Goal: Task Accomplishment & Management: Use online tool/utility

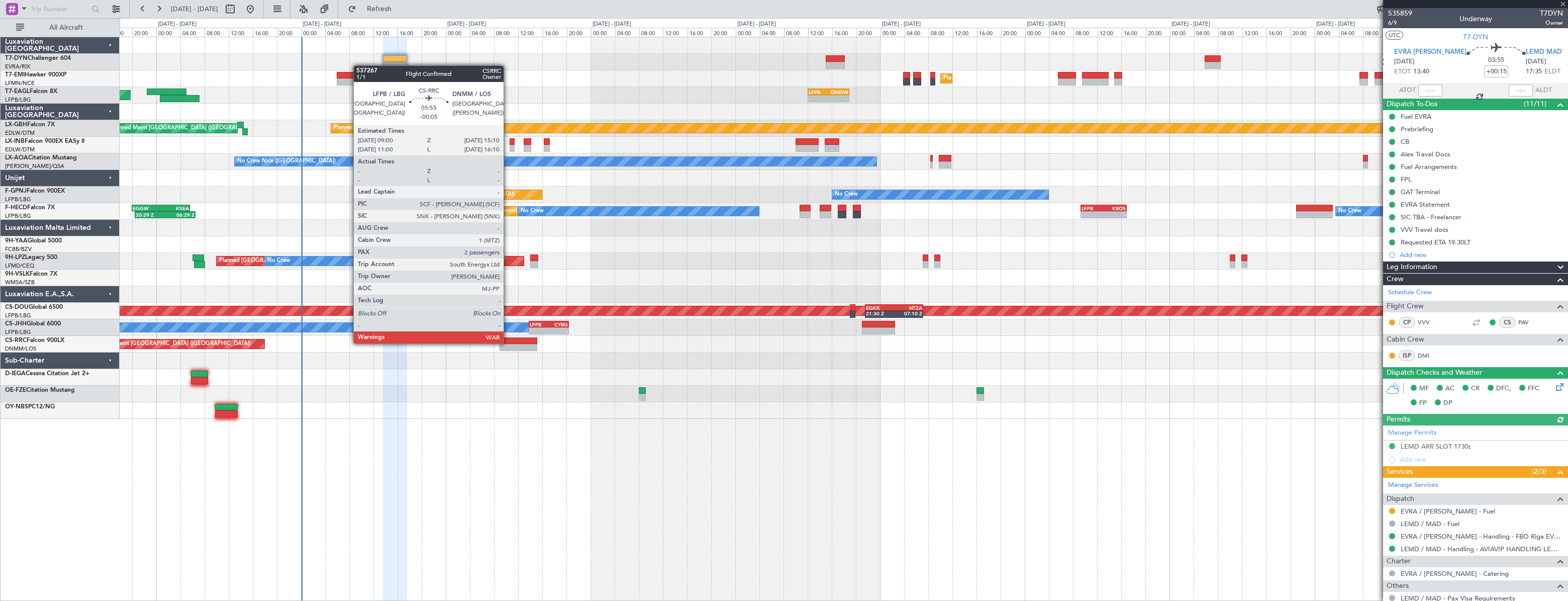
click at [508, 342] on div at bounding box center [519, 341] width 38 height 7
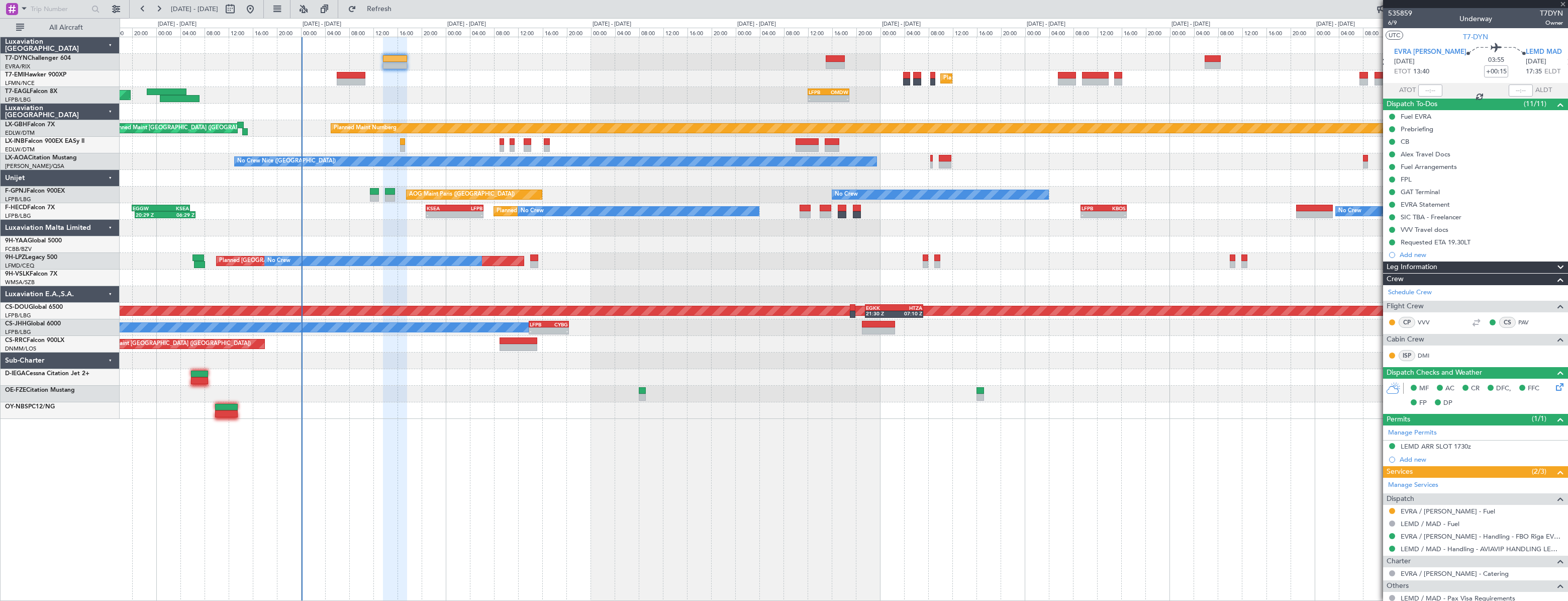
type input "-00:05"
type input "2"
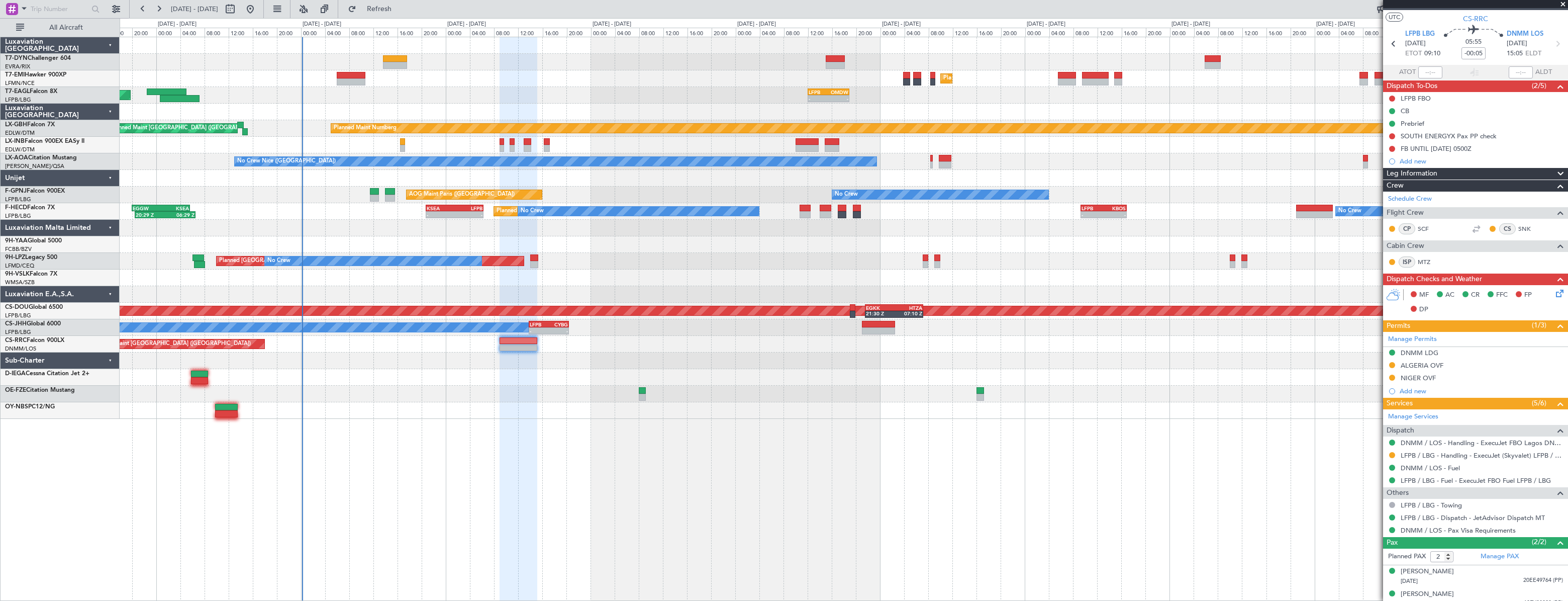
scroll to position [26, 0]
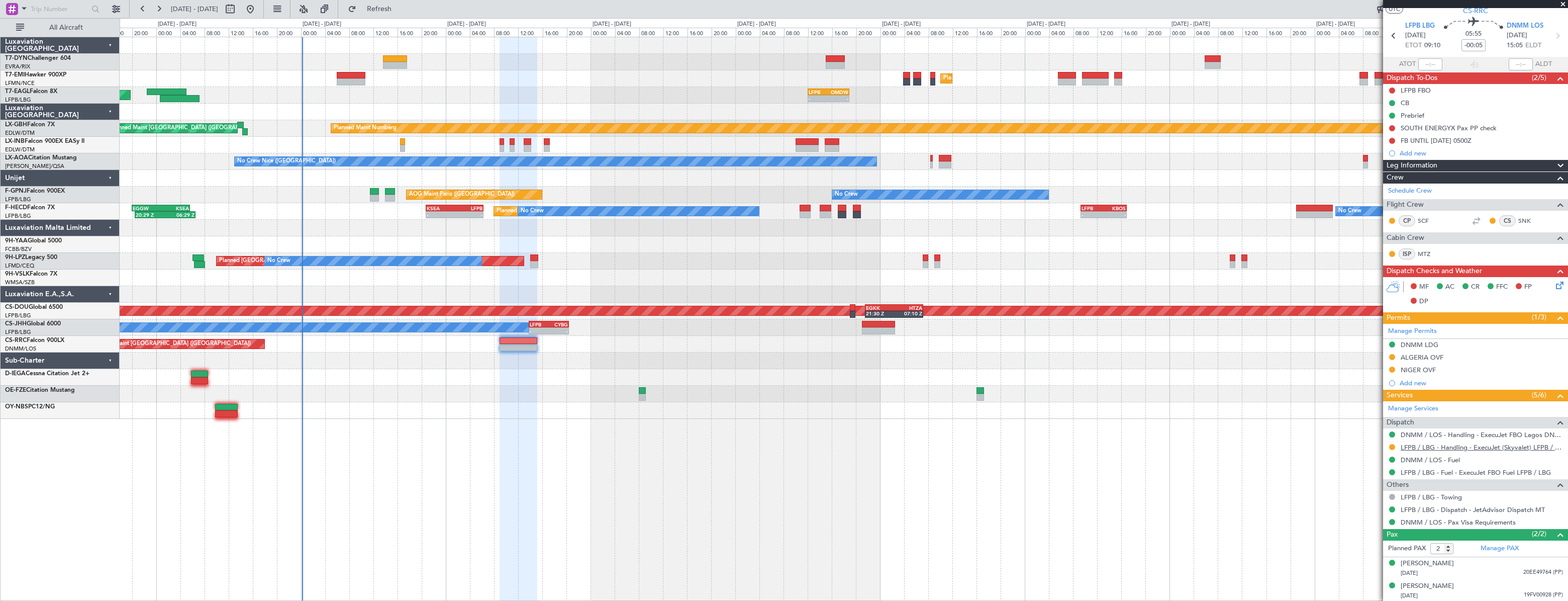
click at [1413, 446] on link "LFPB / LBG - Handling - ExecuJet (Skyvalet) LFPB / LBG" at bounding box center [1482, 447] width 163 height 9
click at [1452, 431] on link "DNMM / LOS - Handling - ExecuJet FBO Lagos DNMM / LOS" at bounding box center [1482, 435] width 163 height 9
click at [1477, 561] on div "[PERSON_NAME] [DATE] 20EE49764 (PP)" at bounding box center [1482, 568] width 163 height 19
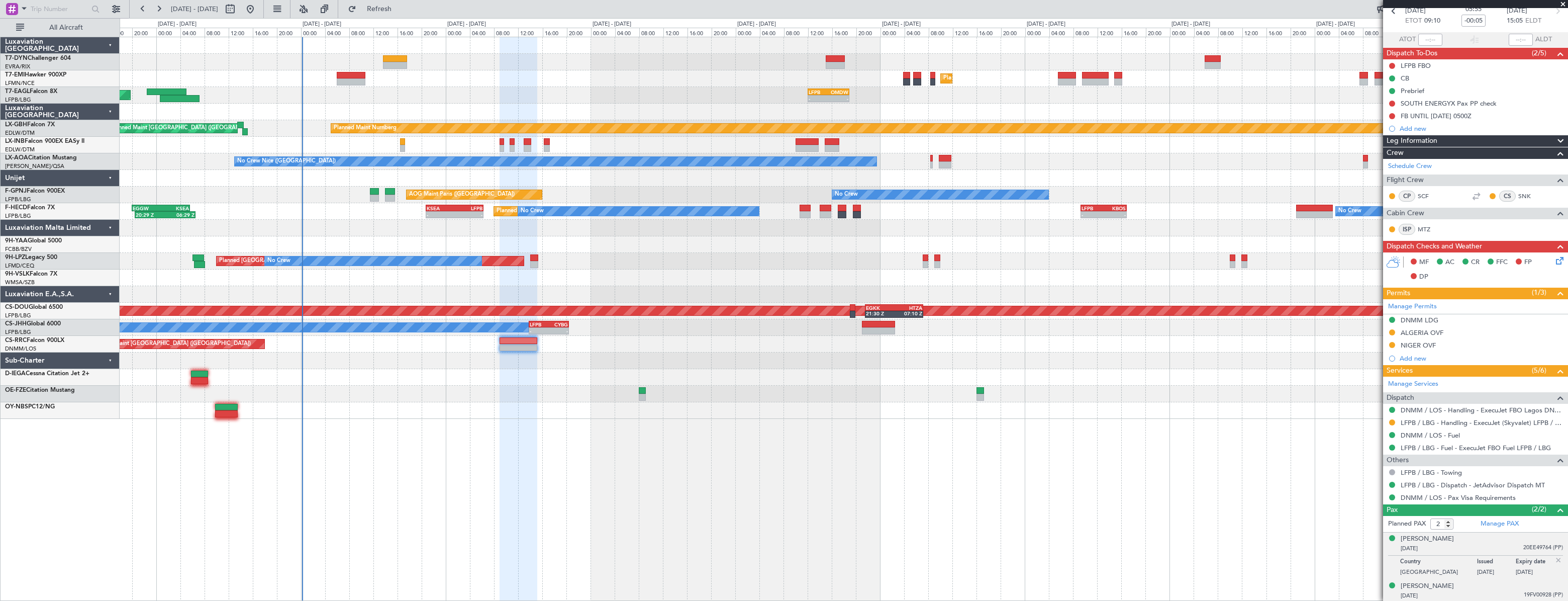
click at [1472, 581] on div "[PERSON_NAME] [DATE] 19FV00928 (PP)" at bounding box center [1482, 591] width 163 height 19
click at [1472, 545] on div "[DATE] 20EE49764 (PP)" at bounding box center [1482, 549] width 163 height 10
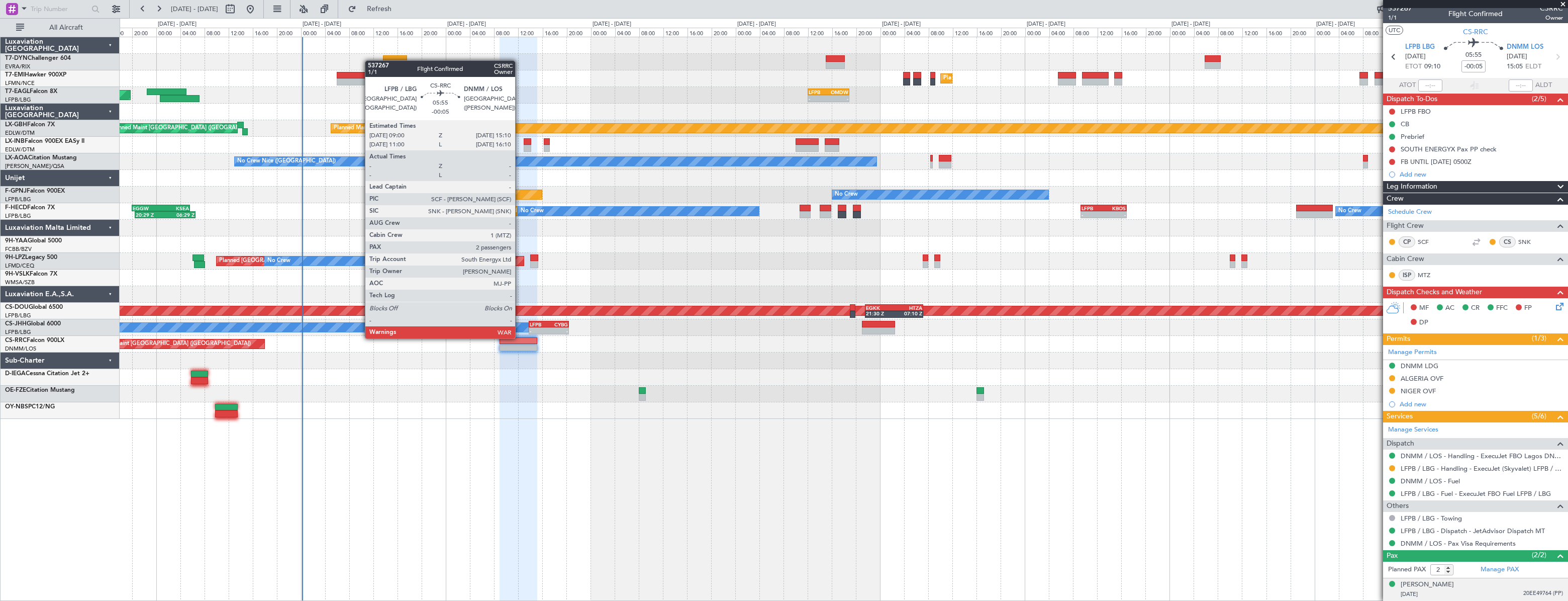
click at [520, 337] on div at bounding box center [519, 341] width 38 height 7
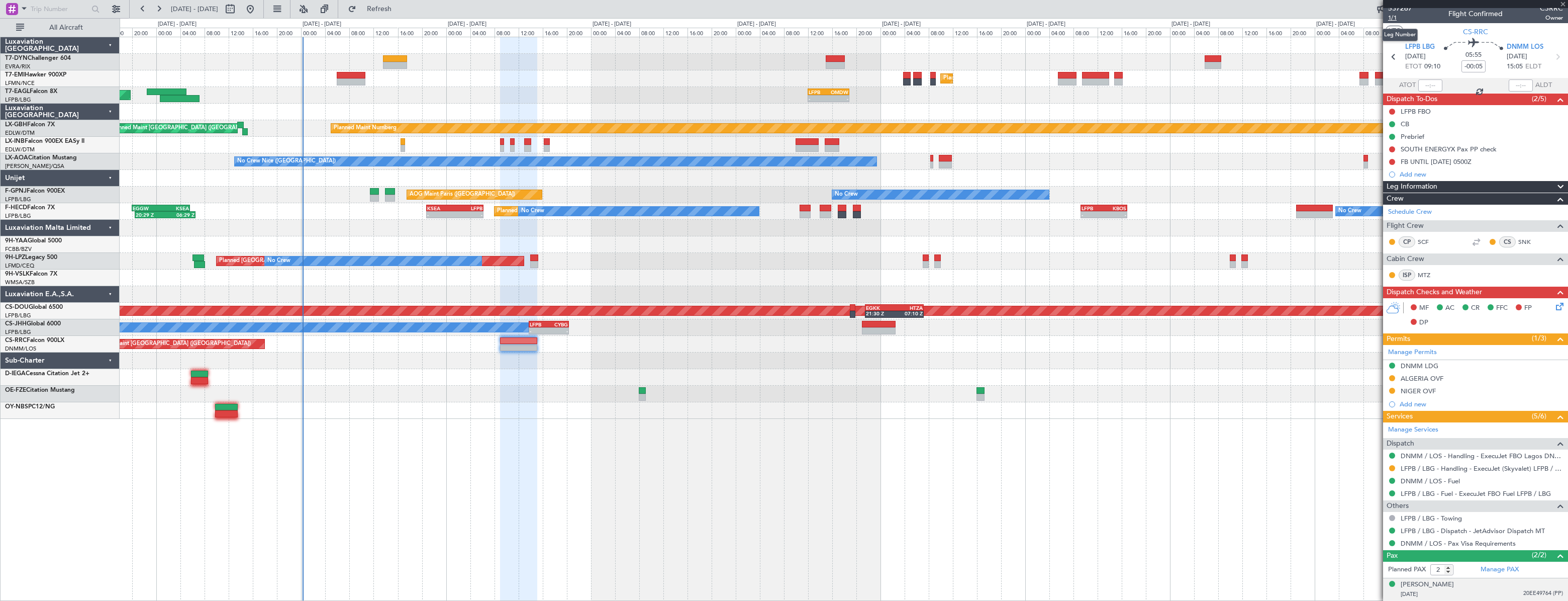
scroll to position [0, 0]
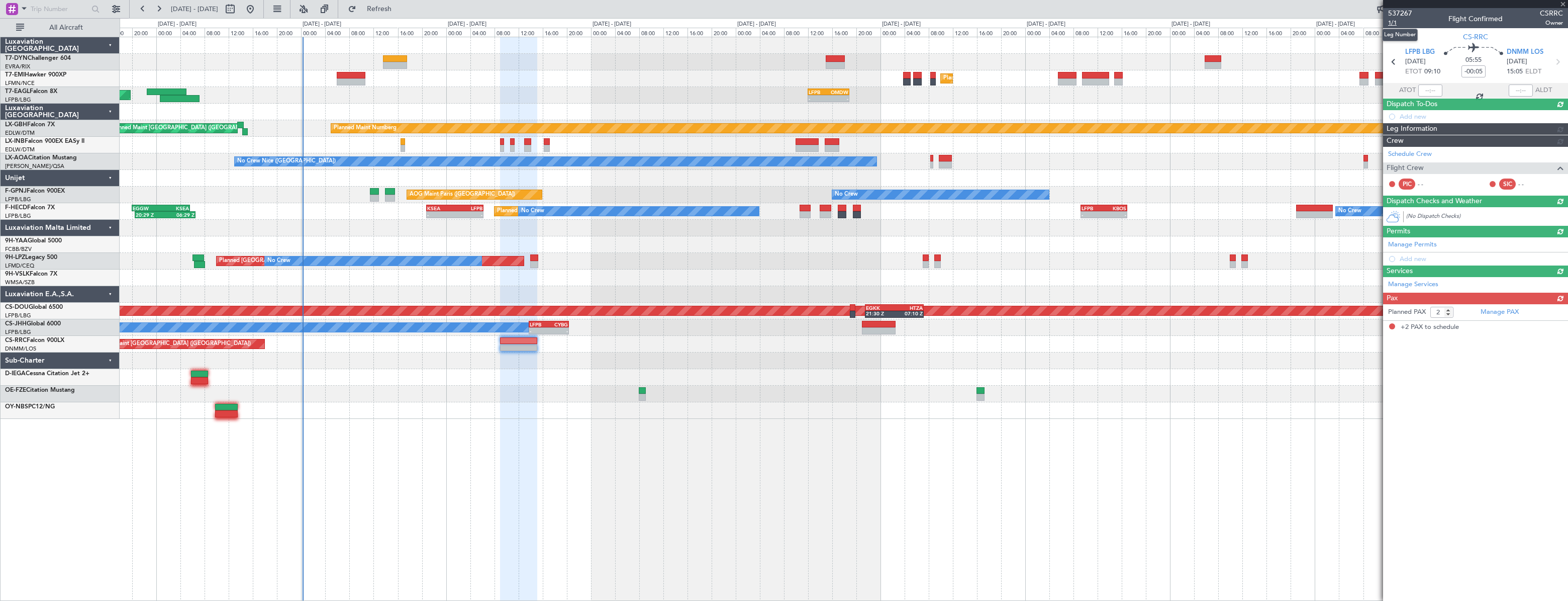
click at [1391, 19] on span "1/1" at bounding box center [1400, 23] width 24 height 9
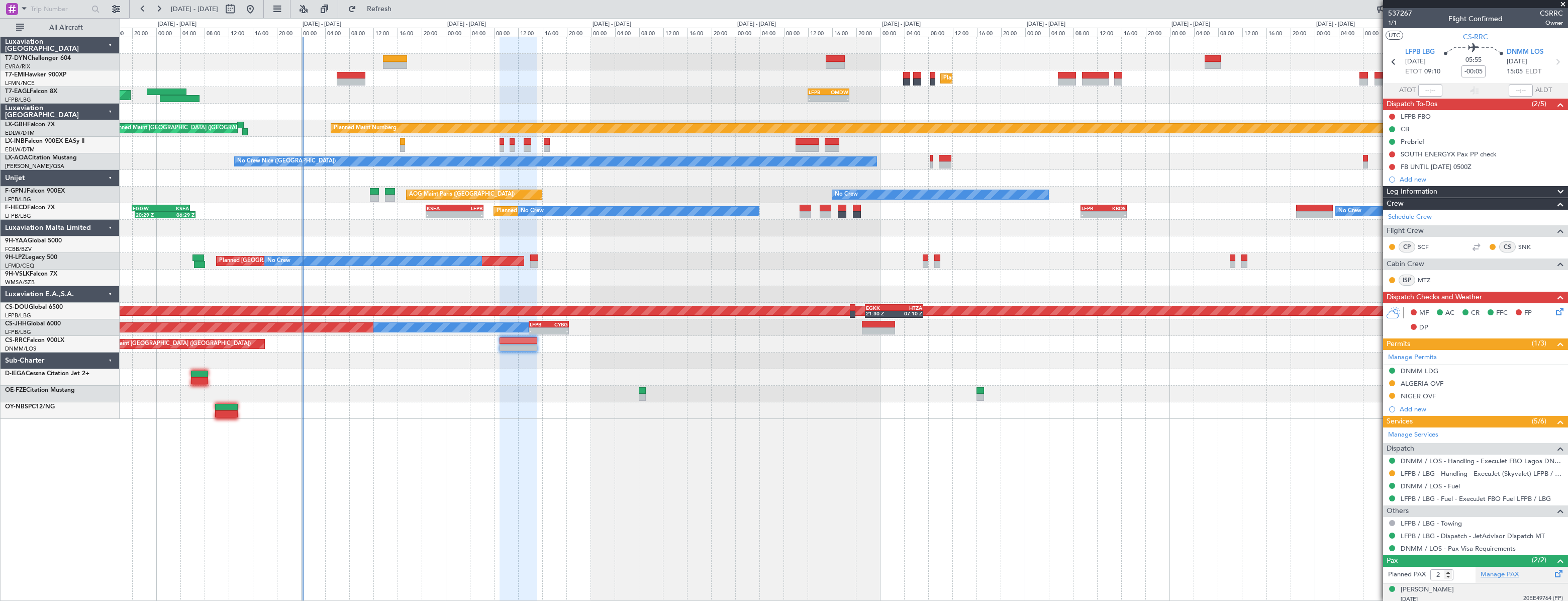
click at [1494, 575] on link "Manage PAX" at bounding box center [1499, 574] width 38 height 10
click at [401, 7] on span "Refresh" at bounding box center [379, 9] width 42 height 7
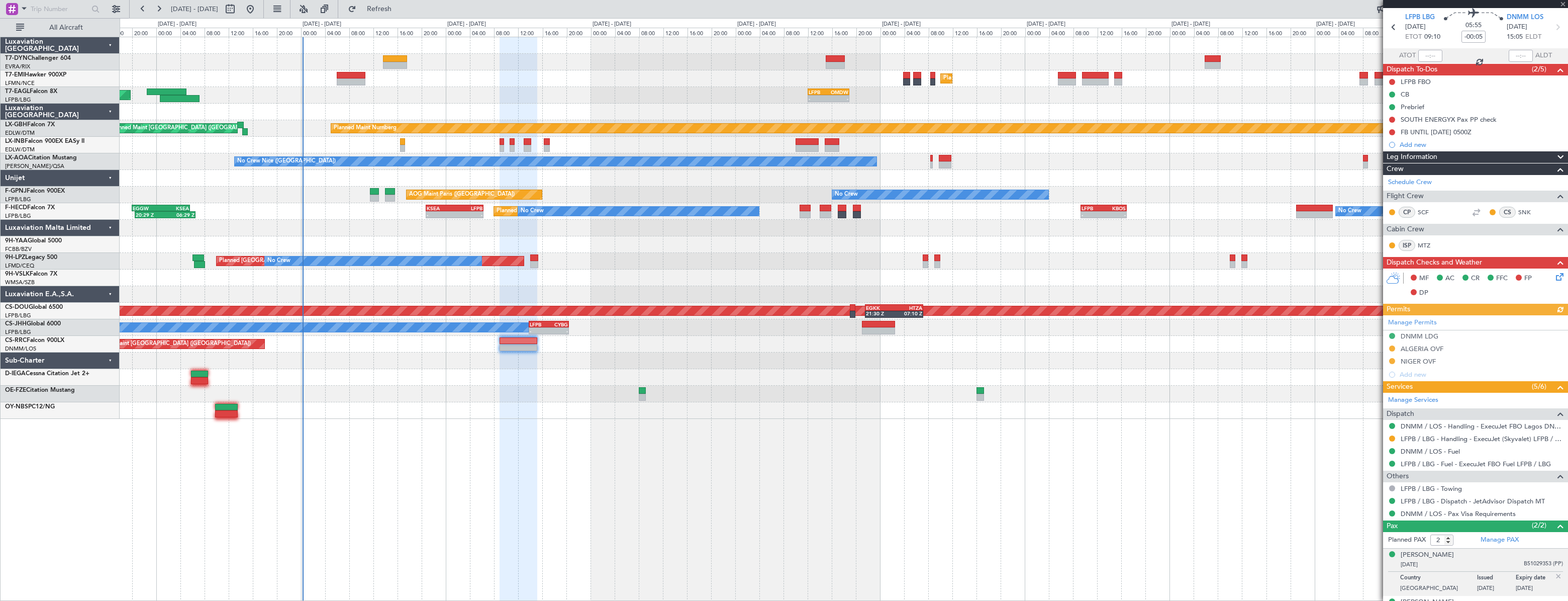
scroll to position [51, 0]
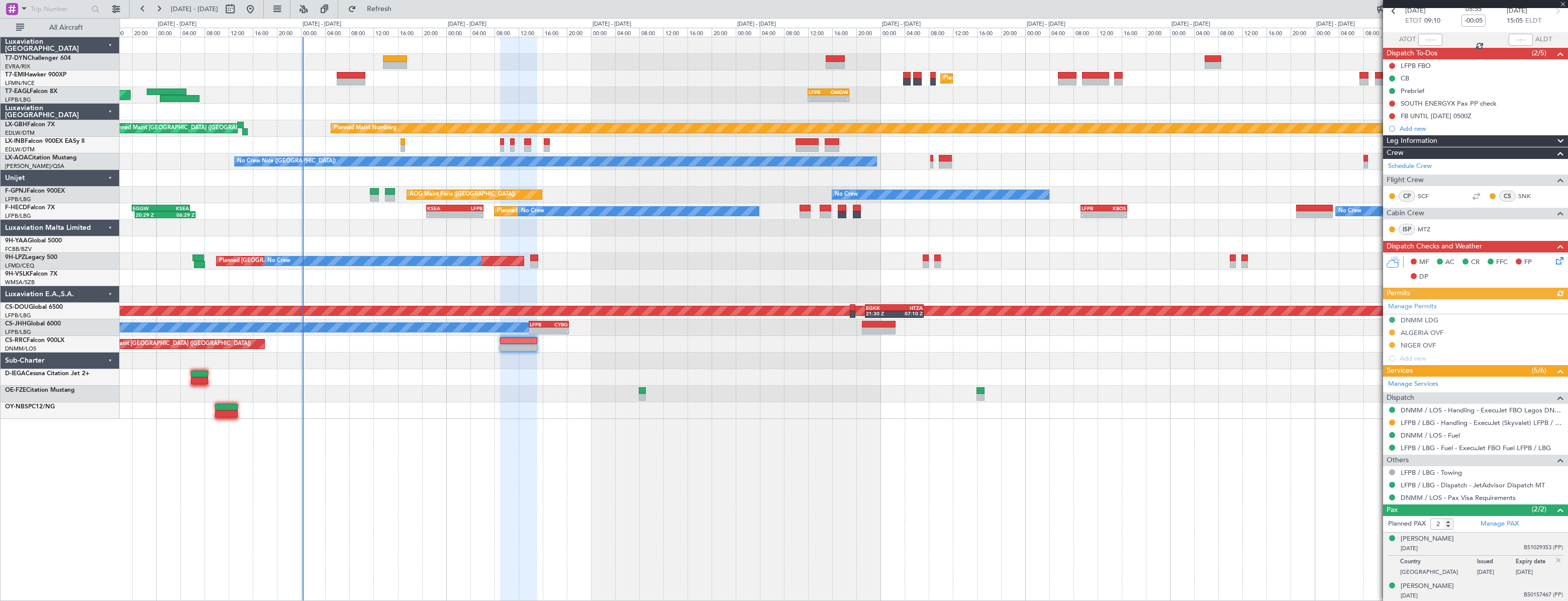
click at [1468, 588] on div "[PERSON_NAME] [DATE] B50157467 (PP)" at bounding box center [1482, 591] width 163 height 19
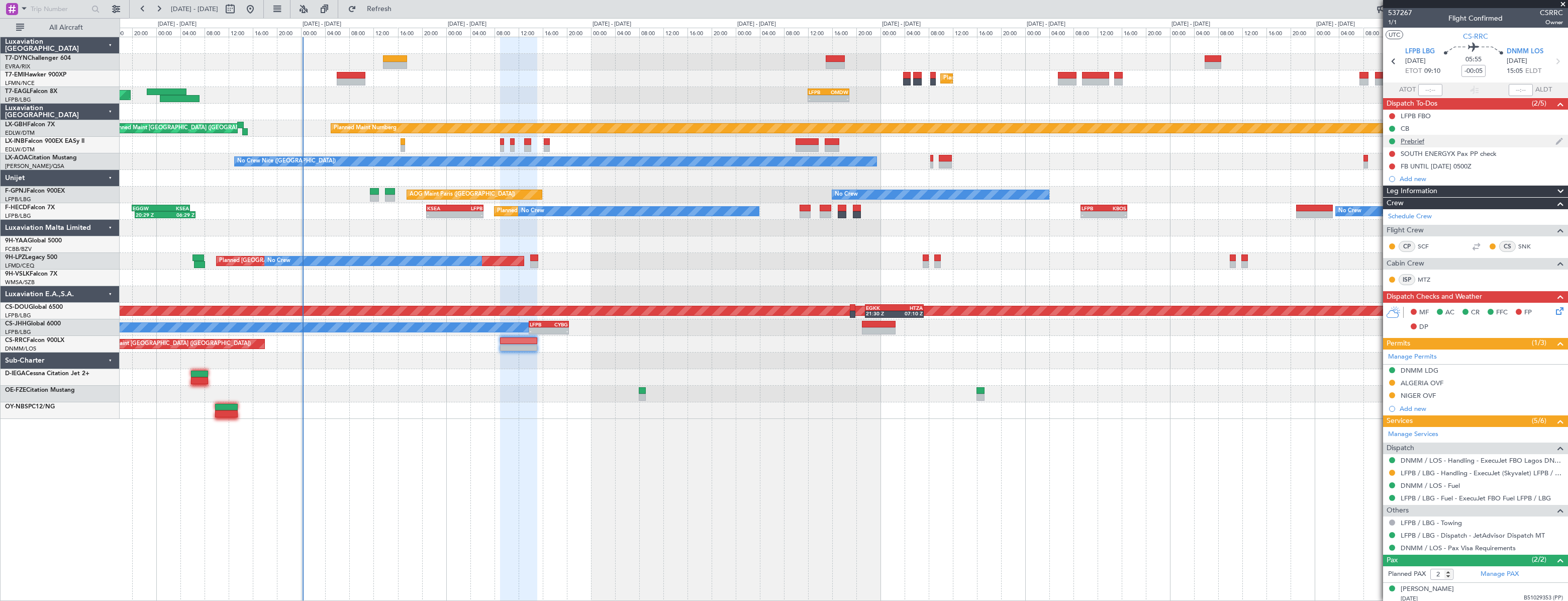
scroll to position [0, 0]
click at [1394, 26] on span "1/1" at bounding box center [1400, 23] width 24 height 9
click at [1555, 313] on icon at bounding box center [1558, 309] width 8 height 8
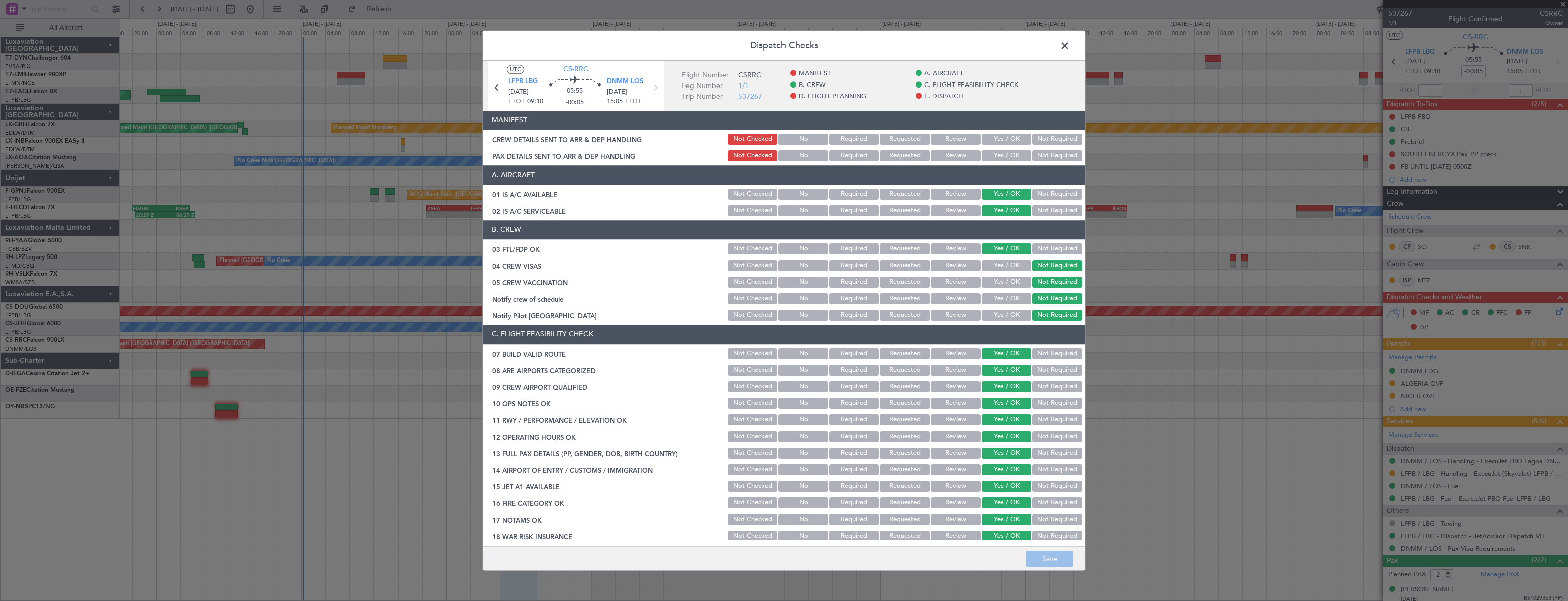
click at [989, 156] on button "Yes / OK" at bounding box center [1006, 156] width 50 height 11
click at [993, 143] on button "Yes / OK" at bounding box center [1006, 139] width 50 height 11
click at [1040, 554] on button "Save" at bounding box center [1049, 558] width 47 height 16
click at [1070, 49] on span at bounding box center [1070, 48] width 0 height 20
